Goal: Task Accomplishment & Management: Manage account settings

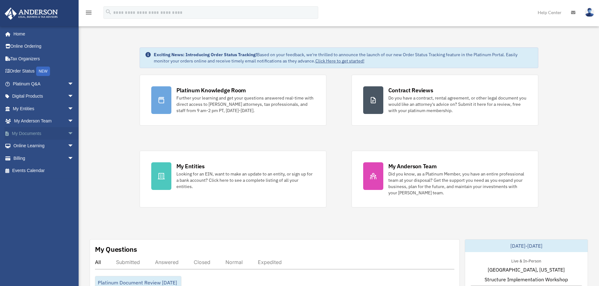
click at [68, 131] on span "arrow_drop_down" at bounding box center [74, 133] width 13 height 13
click at [26, 145] on link "Box" at bounding box center [46, 146] width 75 height 13
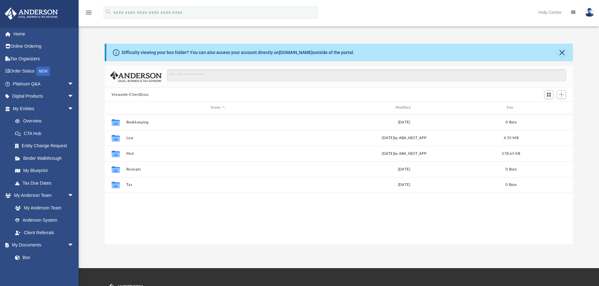
scroll to position [138, 463]
click at [563, 96] on span "Add" at bounding box center [561, 94] width 5 height 5
click at [553, 119] on li "New Folder" at bounding box center [552, 117] width 20 height 7
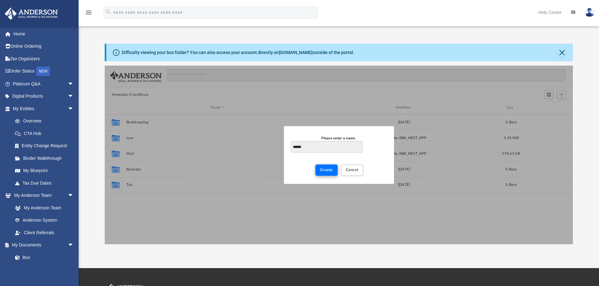
type input "******"
click at [327, 173] on button "Create" at bounding box center [326, 170] width 22 height 11
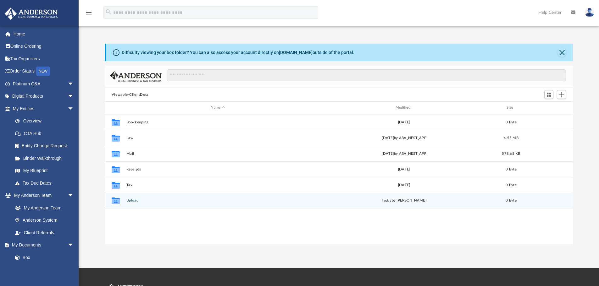
click at [134, 201] on button "Upload" at bounding box center [217, 201] width 183 height 4
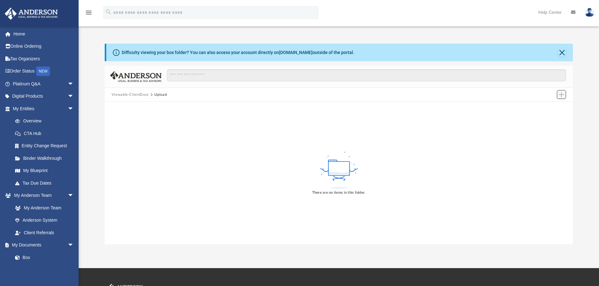
click at [562, 94] on span "Add" at bounding box center [561, 94] width 5 height 5
click at [562, 95] on span "Add" at bounding box center [561, 94] width 5 height 5
click at [560, 95] on span "Add" at bounding box center [561, 94] width 5 height 5
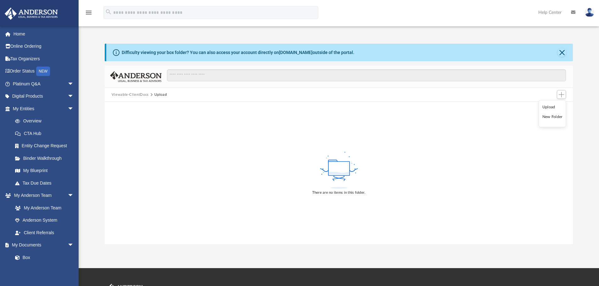
click at [548, 108] on li "Upload" at bounding box center [552, 107] width 20 height 7
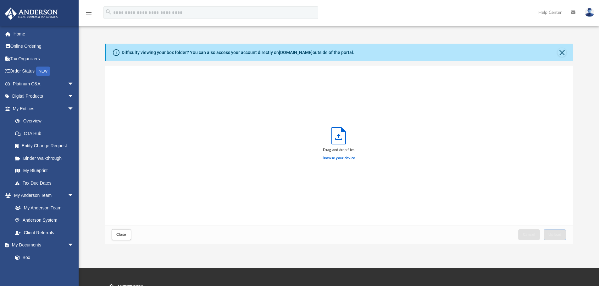
scroll to position [155, 463]
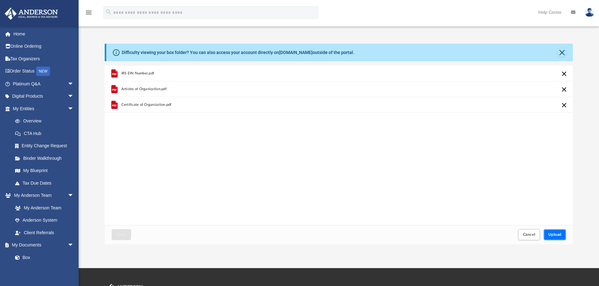
click at [552, 236] on span "Upload" at bounding box center [554, 235] width 13 height 4
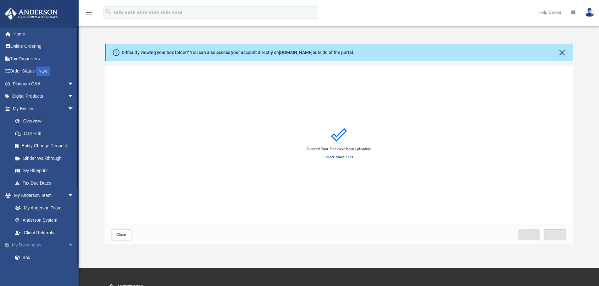
click at [29, 243] on link "My Documents arrow_drop_down" at bounding box center [43, 245] width 79 height 13
click at [28, 258] on link "Box" at bounding box center [46, 258] width 75 height 13
click at [562, 52] on button "Close" at bounding box center [561, 52] width 9 height 9
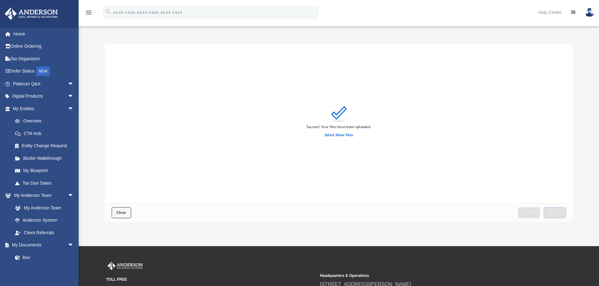
click at [118, 212] on span "Close" at bounding box center [121, 213] width 10 height 4
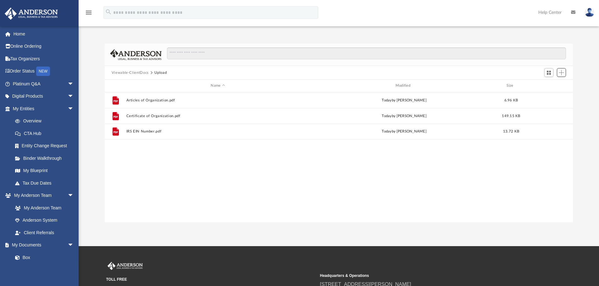
scroll to position [138, 463]
click at [124, 71] on button "Viewable-ClientDocs" at bounding box center [130, 73] width 37 height 6
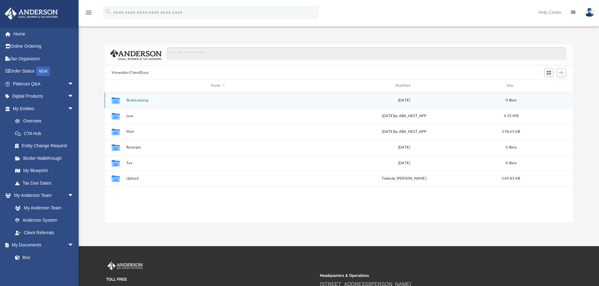
click at [140, 100] on button "Bookkeeping" at bounding box center [217, 100] width 183 height 4
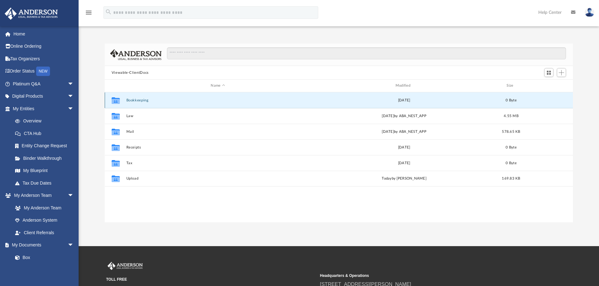
click at [140, 100] on button "Bookkeeping" at bounding box center [217, 100] width 183 height 4
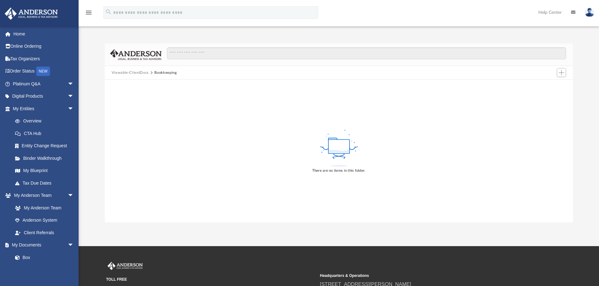
click at [126, 71] on button "Viewable-ClientDocs" at bounding box center [130, 73] width 37 height 6
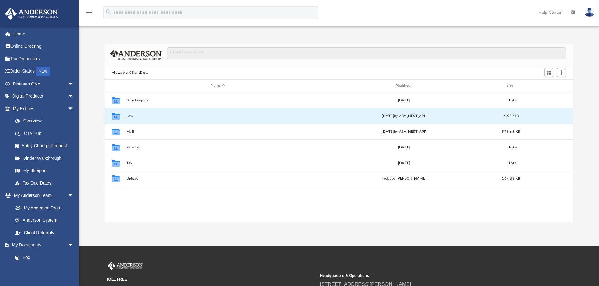
click at [128, 114] on button "Law" at bounding box center [217, 116] width 183 height 4
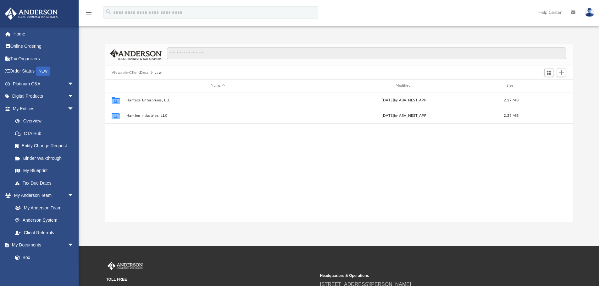
click at [126, 72] on button "Viewable-ClientDocs" at bounding box center [130, 73] width 37 height 6
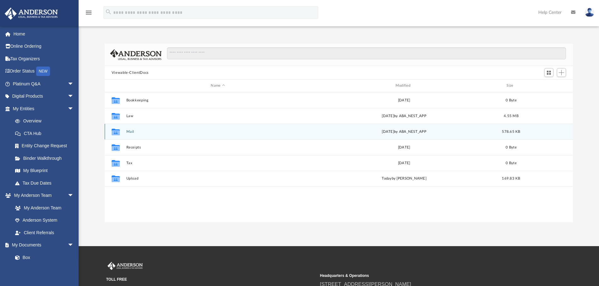
click at [130, 133] on button "Mail" at bounding box center [217, 132] width 183 height 4
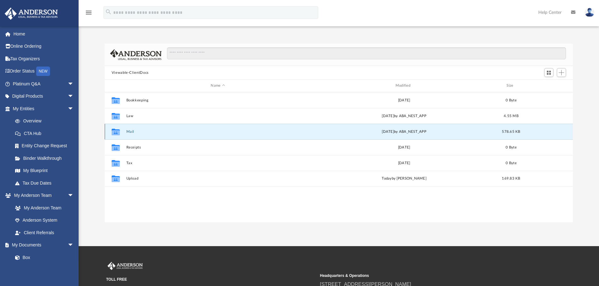
click at [130, 133] on button "Mail" at bounding box center [217, 132] width 183 height 4
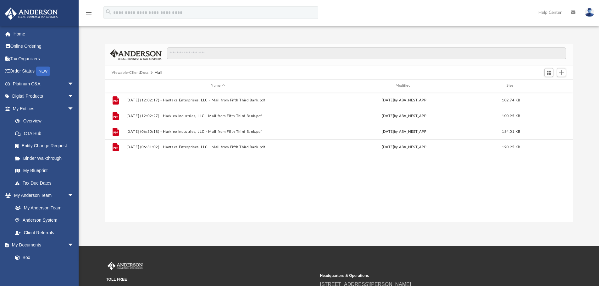
click at [127, 73] on button "Viewable-ClientDocs" at bounding box center [130, 73] width 37 height 6
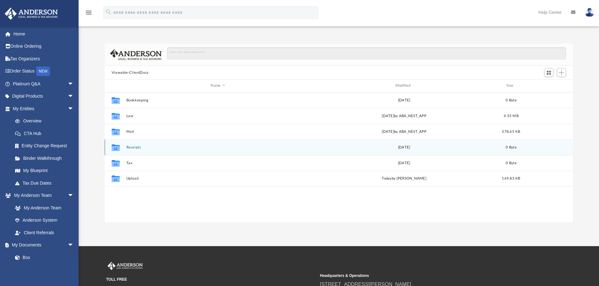
click at [140, 149] on button "Receipts" at bounding box center [217, 148] width 183 height 4
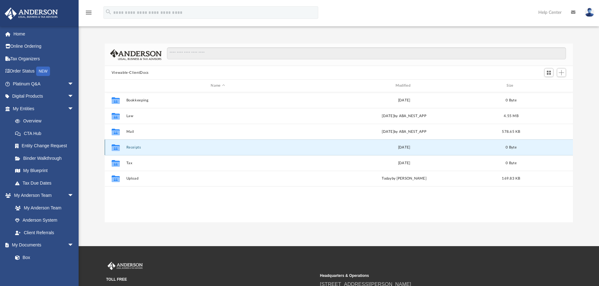
click at [140, 149] on button "Receipts" at bounding box center [217, 148] width 183 height 4
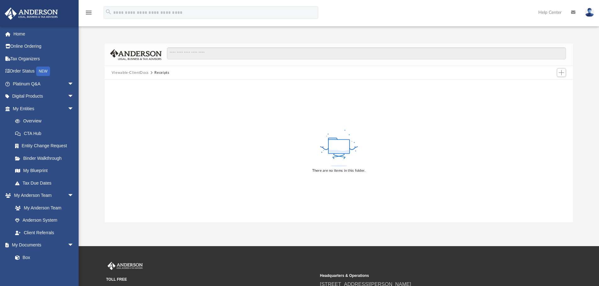
click at [127, 74] on button "Viewable-ClientDocs" at bounding box center [130, 73] width 37 height 6
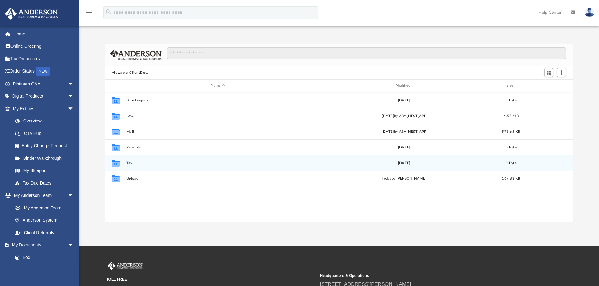
click at [130, 164] on button "Tax" at bounding box center [217, 163] width 183 height 4
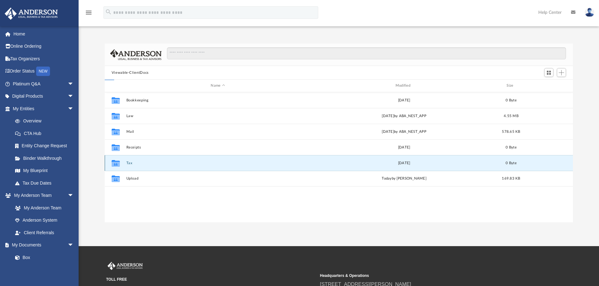
click at [130, 164] on button "Tax" at bounding box center [217, 163] width 183 height 4
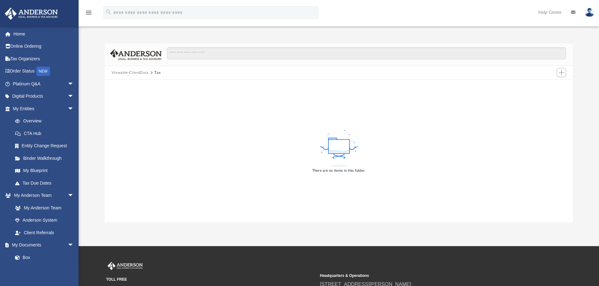
click at [124, 73] on button "Viewable-ClientDocs" at bounding box center [130, 73] width 37 height 6
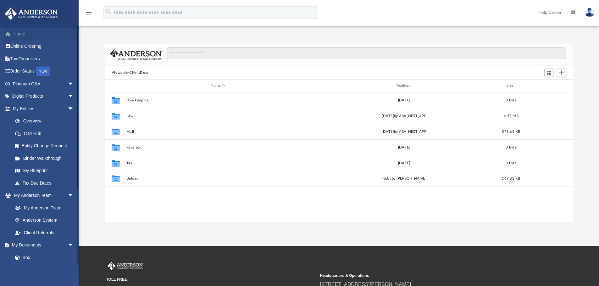
click at [21, 34] on link "Home" at bounding box center [43, 34] width 79 height 13
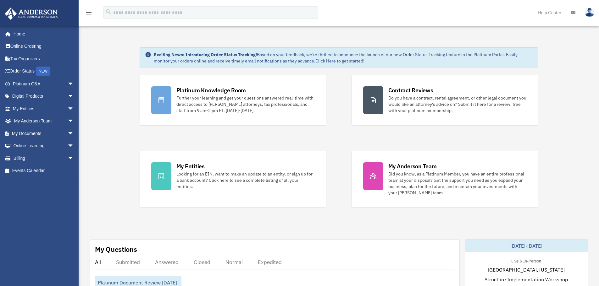
click at [588, 13] on img at bounding box center [589, 12] width 9 height 9
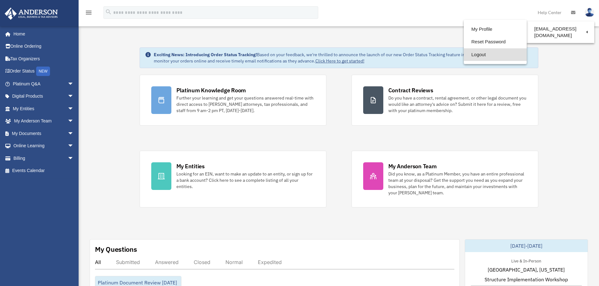
click at [469, 56] on link "Logout" at bounding box center [495, 54] width 63 height 13
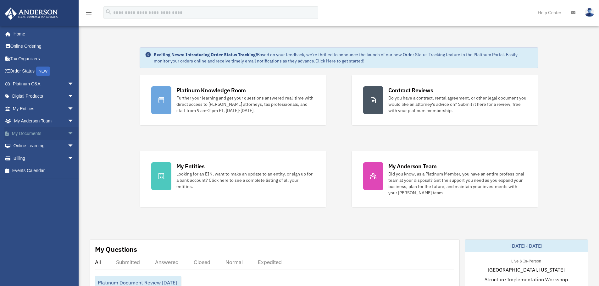
drag, startPoint x: 38, startPoint y: 134, endPoint x: 55, endPoint y: 135, distance: 17.3
click at [38, 134] on link "My Documents arrow_drop_down" at bounding box center [43, 133] width 79 height 13
click at [68, 133] on span "arrow_drop_down" at bounding box center [74, 133] width 13 height 13
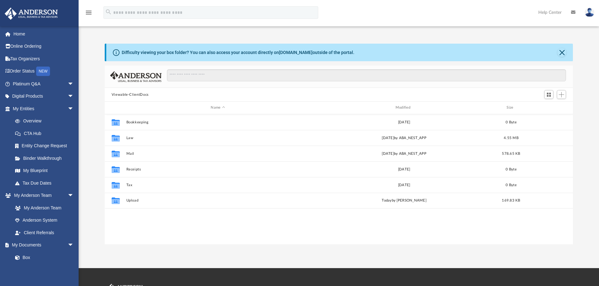
scroll to position [138, 463]
click at [592, 10] on img at bounding box center [589, 12] width 9 height 9
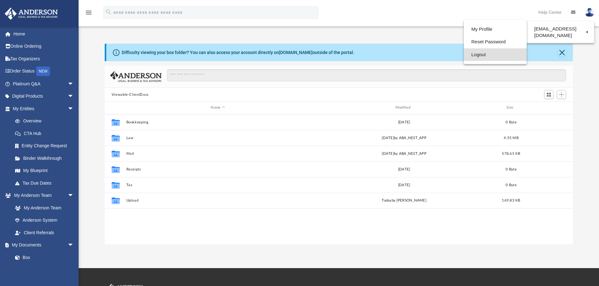
click at [494, 53] on link "Logout" at bounding box center [495, 54] width 63 height 13
